Goal: Navigation & Orientation: Find specific page/section

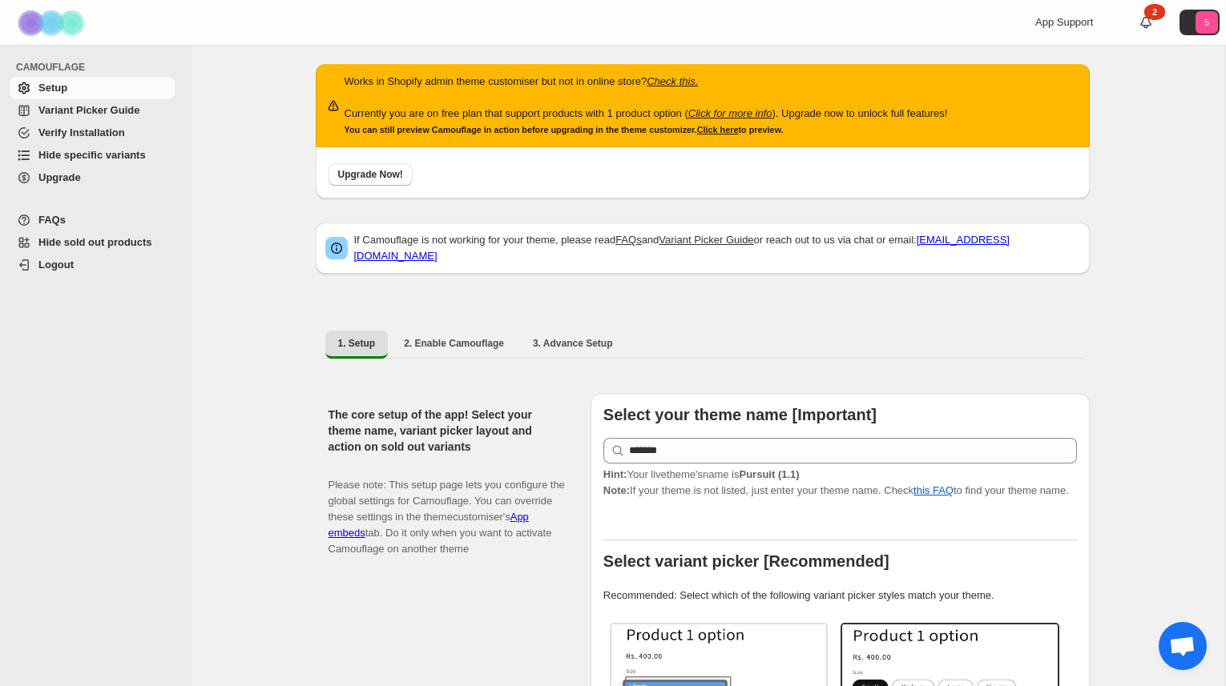
click at [76, 184] on span "Upgrade" at bounding box center [104, 178] width 133 height 16
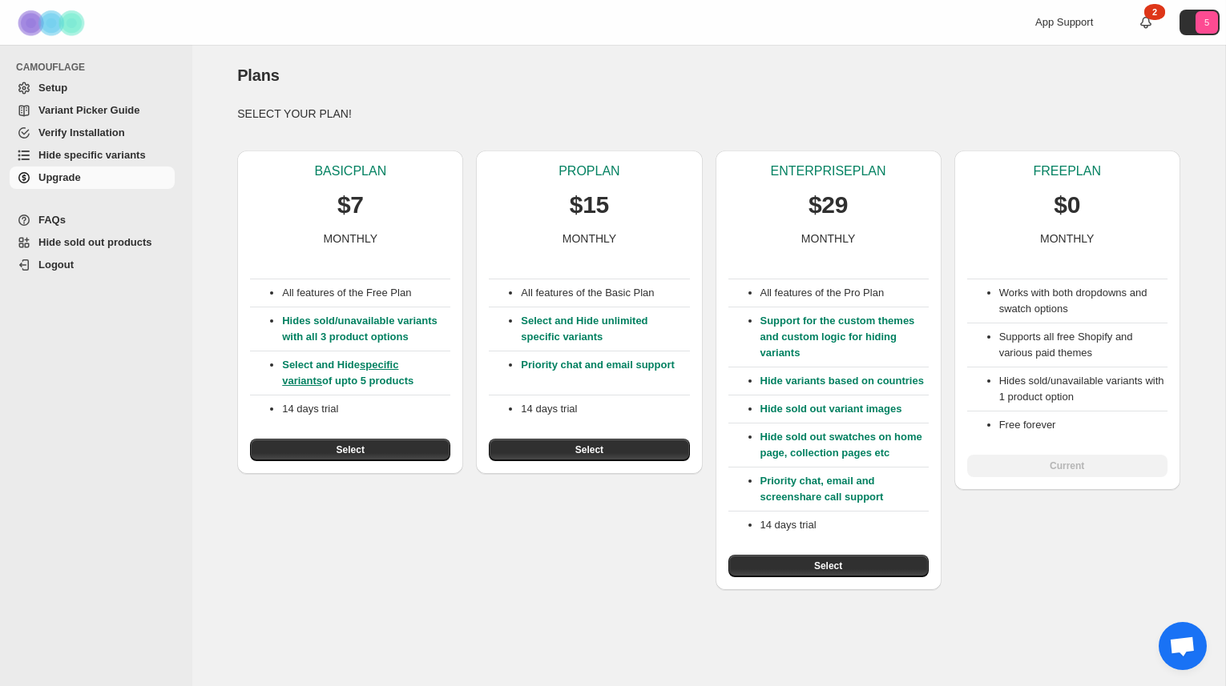
click at [74, 80] on span "Setup" at bounding box center [104, 88] width 133 height 16
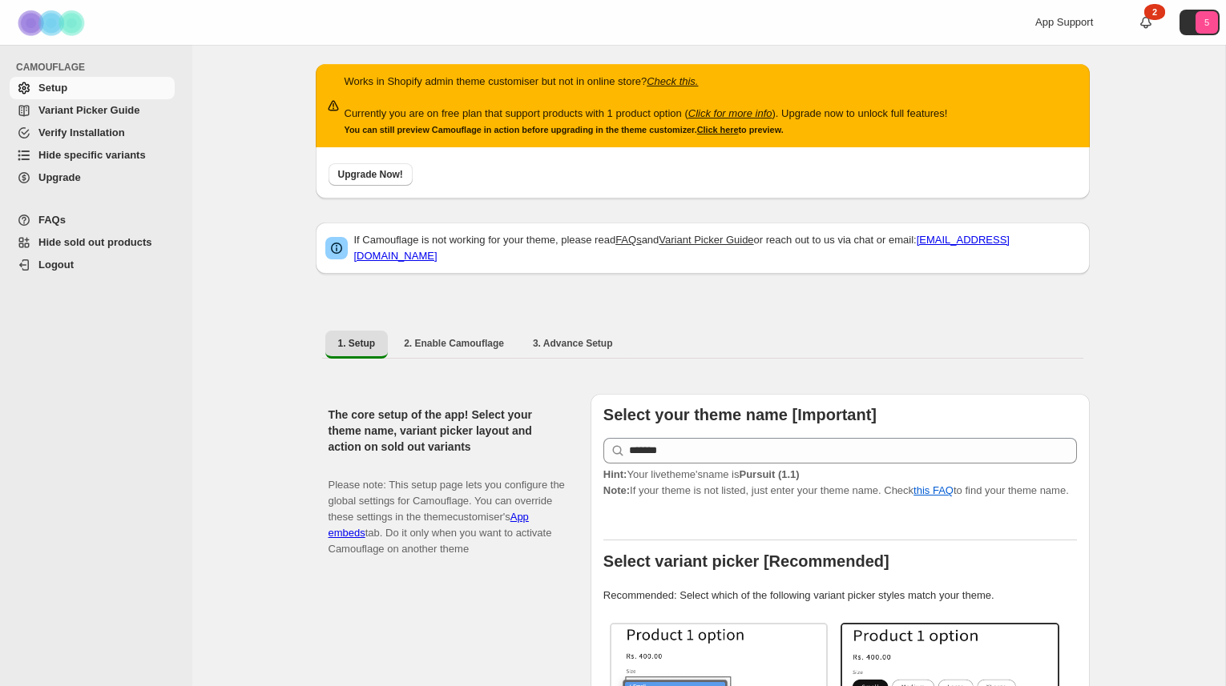
click at [126, 175] on span "Upgrade" at bounding box center [104, 178] width 133 height 16
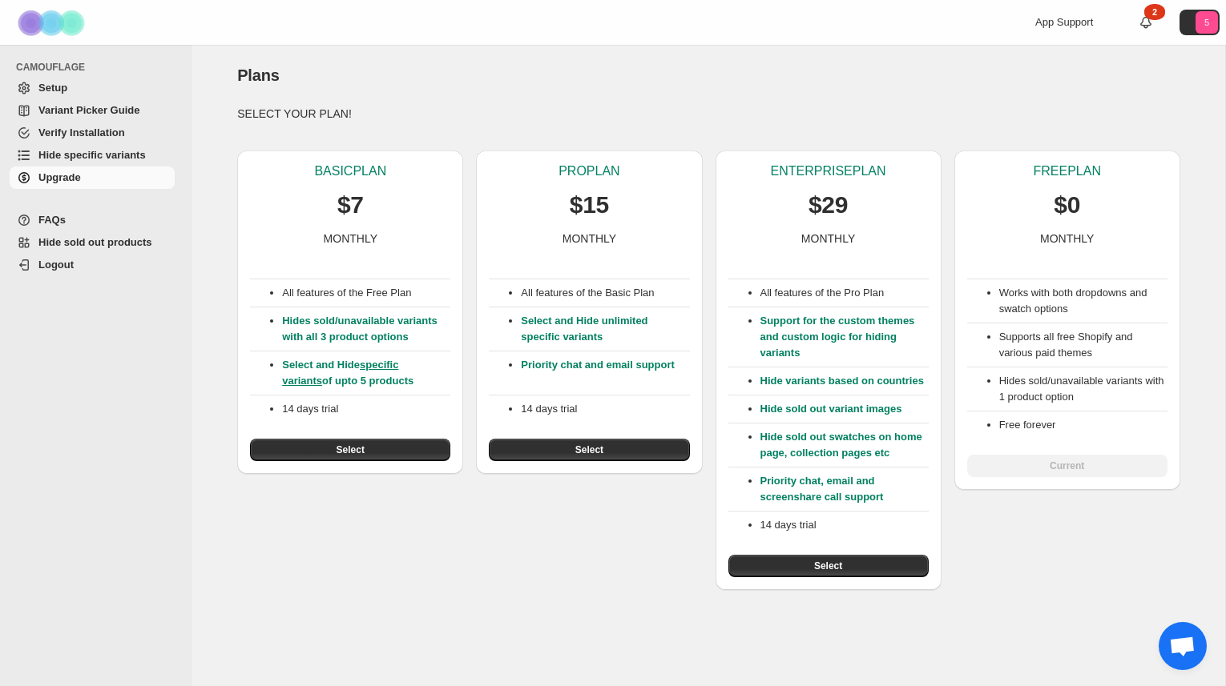
click at [89, 89] on span "Setup" at bounding box center [104, 88] width 133 height 16
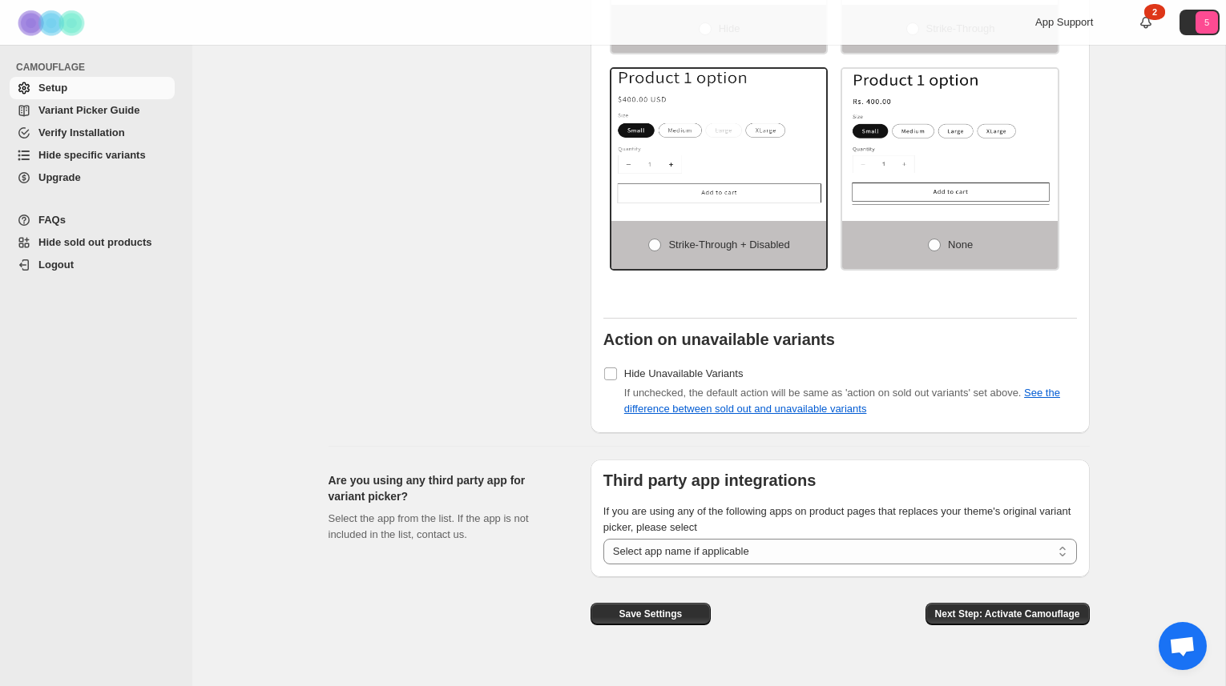
scroll to position [1161, 0]
